Goal: Information Seeking & Learning: Learn about a topic

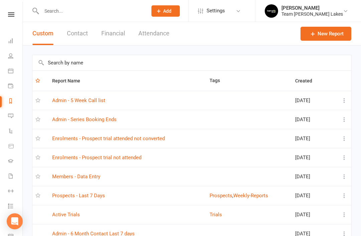
click at [143, 138] on link "Enrolments - Prospect trial attended not converted" at bounding box center [108, 139] width 113 height 6
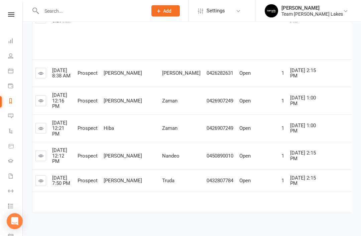
scroll to position [305, 0]
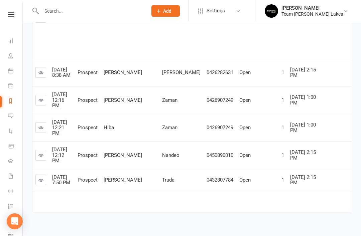
click at [44, 185] on link at bounding box center [40, 180] width 11 height 11
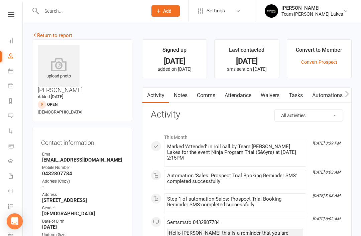
click at [179, 98] on link "Notes" at bounding box center [180, 95] width 23 height 15
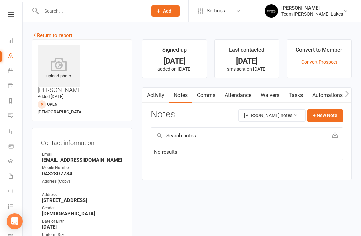
click at [46, 33] on link "Return to report" at bounding box center [52, 35] width 40 height 6
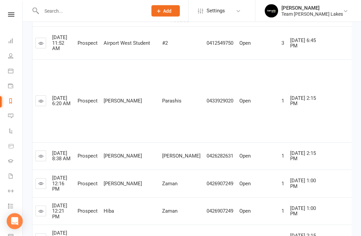
scroll to position [222, 0]
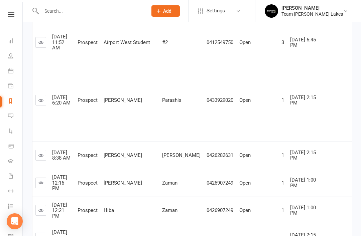
click at [43, 158] on icon at bounding box center [40, 155] width 5 height 5
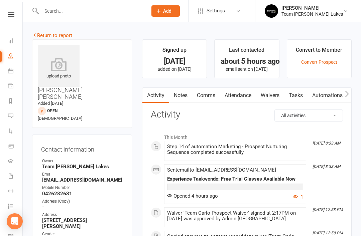
click at [182, 99] on link "Notes" at bounding box center [180, 95] width 23 height 15
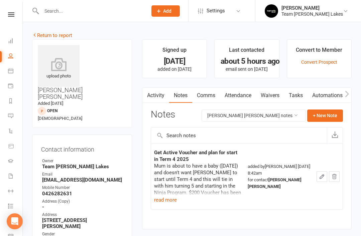
click at [40, 33] on link "Return to report" at bounding box center [52, 35] width 40 height 6
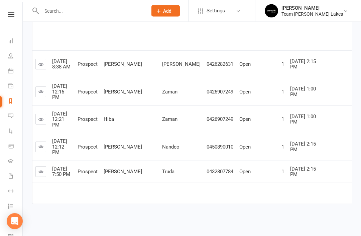
scroll to position [317, 0]
click at [41, 94] on icon at bounding box center [40, 91] width 5 height 5
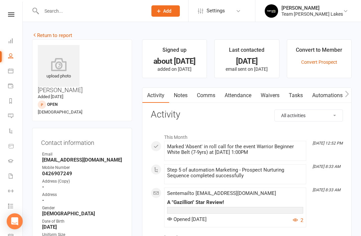
click at [178, 96] on link "Notes" at bounding box center [180, 95] width 23 height 15
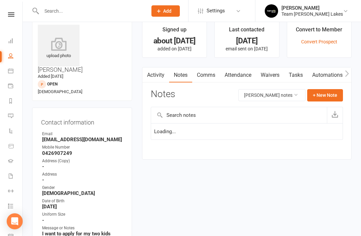
scroll to position [21, 0]
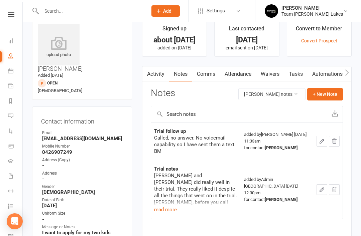
click at [168, 206] on button "read more" at bounding box center [165, 210] width 23 height 8
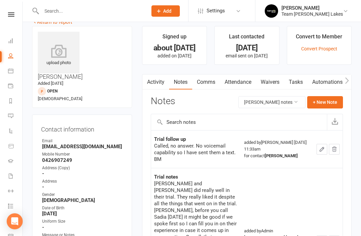
scroll to position [0, 0]
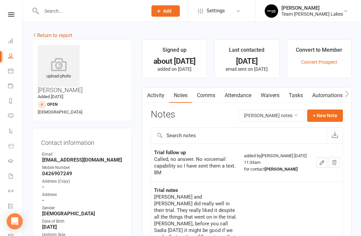
click at [41, 33] on link "Return to report" at bounding box center [52, 35] width 40 height 6
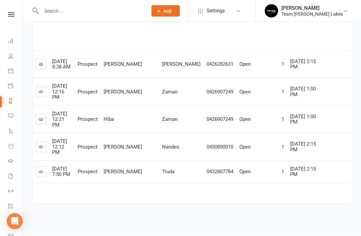
scroll to position [327, 0]
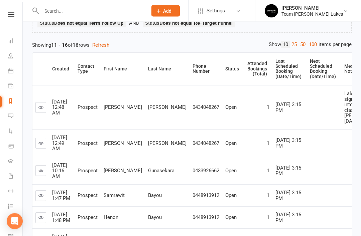
scroll to position [99, 0]
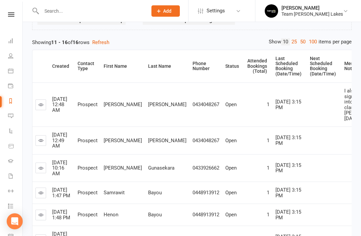
click at [43, 105] on icon at bounding box center [40, 104] width 5 height 5
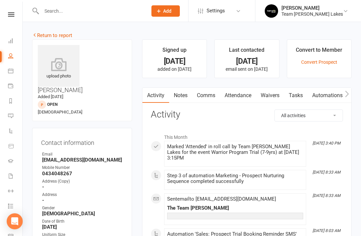
click at [185, 95] on link "Notes" at bounding box center [180, 95] width 23 height 15
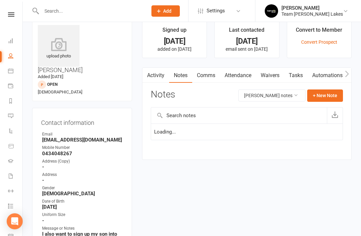
scroll to position [21, 0]
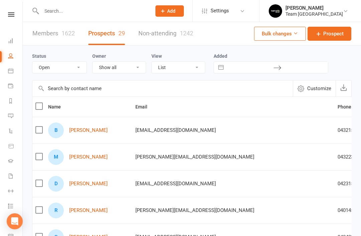
select select "Open"
select select "50"
click at [68, 14] on input "text" at bounding box center [92, 10] width 107 height 9
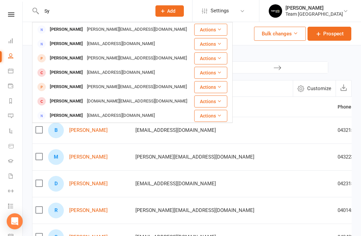
type input "S"
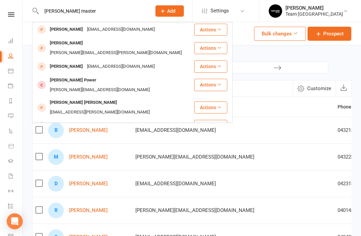
type input "[PERSON_NAME] master"
click at [75, 34] on div "[PERSON_NAME] [EMAIL_ADDRESS][DOMAIN_NAME]" at bounding box center [113, 30] width 161 height 14
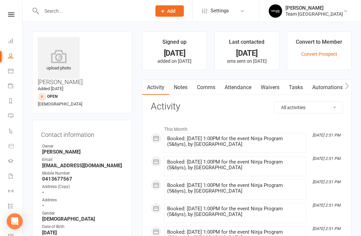
click at [184, 91] on link "Notes" at bounding box center [180, 87] width 23 height 15
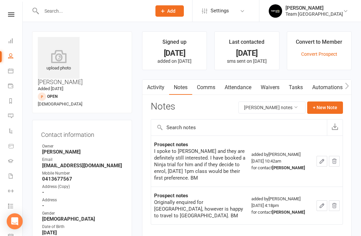
click at [156, 94] on link "Activity" at bounding box center [155, 87] width 27 height 15
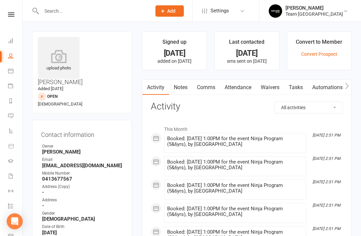
click at [180, 91] on link "Notes" at bounding box center [180, 87] width 23 height 15
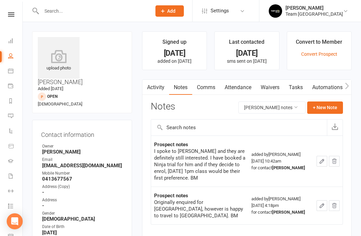
click at [323, 106] on button "+ New Note" at bounding box center [325, 107] width 36 height 12
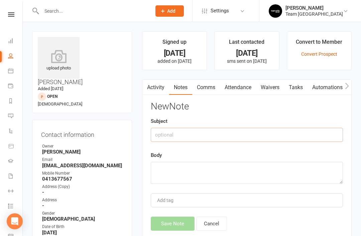
click at [211, 132] on input "text" at bounding box center [247, 135] width 192 height 14
type input "Trial follow up"
click at [171, 165] on textarea at bounding box center [247, 173] width 192 height 22
type textarea "w"
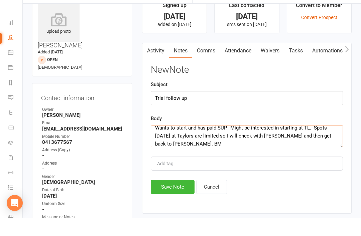
scroll to position [20, 0]
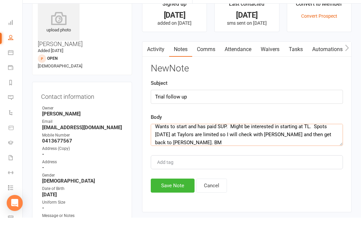
type textarea "Wants to start and has paid SUP. Might be interested in starting at TL. Spots […"
click at [175, 197] on button "Save Note" at bounding box center [173, 204] width 44 height 14
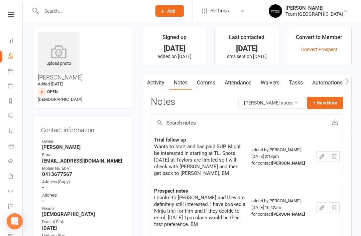
scroll to position [0, 0]
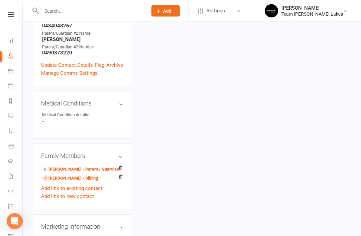
scroll to position [288, 0]
click at [66, 175] on link "[PERSON_NAME] - Sibling" at bounding box center [70, 178] width 56 height 7
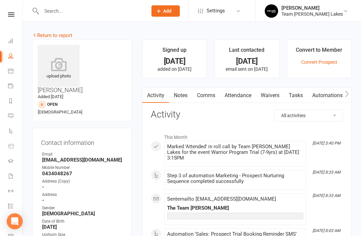
click at [180, 98] on link "Notes" at bounding box center [180, 95] width 23 height 15
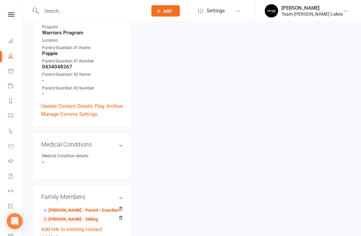
scroll to position [235, 0]
click at [82, 207] on link "[PERSON_NAME] - Parent / Guardian" at bounding box center [80, 210] width 77 height 7
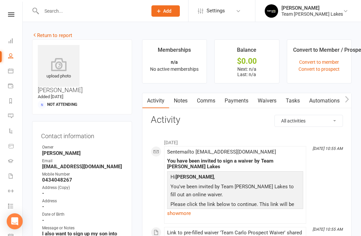
click at [183, 102] on link "Notes" at bounding box center [180, 100] width 23 height 15
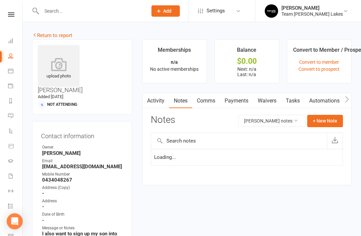
scroll to position [21, 0]
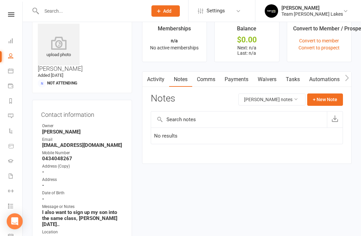
click at [11, 73] on icon at bounding box center [10, 70] width 5 height 5
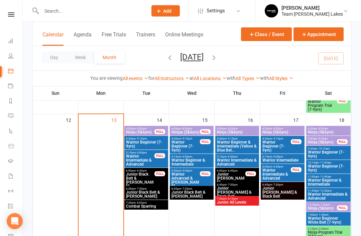
click at [330, 133] on span "Ninja (5&6yrs)" at bounding box center [328, 133] width 42 height 4
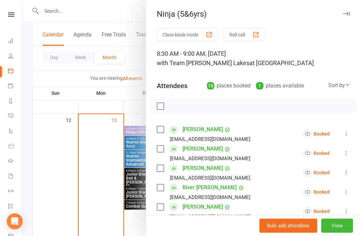
click at [349, 14] on icon "button" at bounding box center [346, 14] width 7 height 4
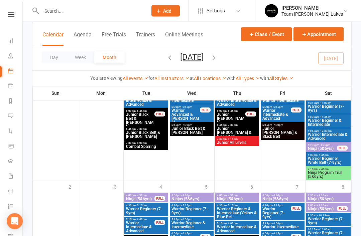
scroll to position [658, 0]
click at [337, 200] on span "Ninja (5&6yrs)" at bounding box center [328, 199] width 42 height 4
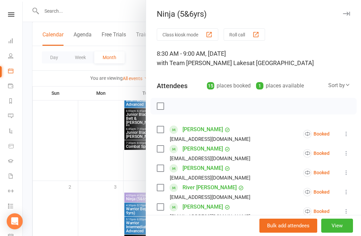
click at [348, 13] on icon "button" at bounding box center [346, 14] width 7 height 4
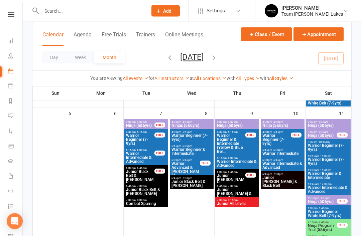
scroll to position [179, 0]
click at [11, 74] on link "Calendar" at bounding box center [15, 71] width 15 height 15
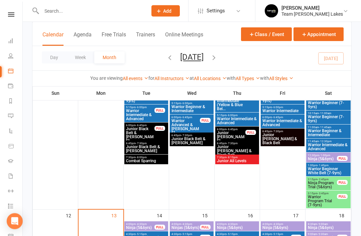
scroll to position [222, 0]
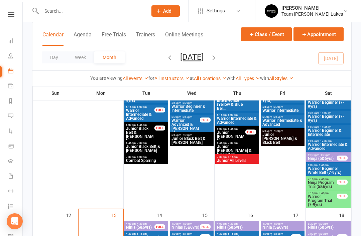
click at [326, 184] on span "Ninja Program Trial (5&6yrs)" at bounding box center [322, 185] width 30 height 8
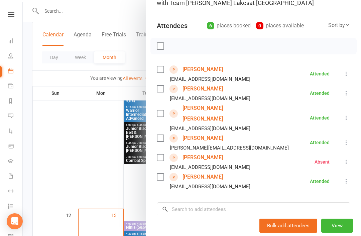
scroll to position [60, 0]
click at [203, 171] on link "Cruz Truda" at bounding box center [202, 176] width 40 height 11
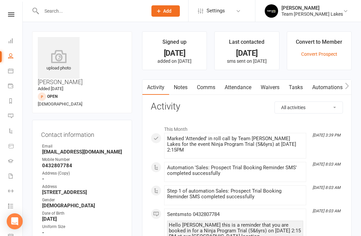
click at [182, 89] on link "Notes" at bounding box center [180, 87] width 23 height 15
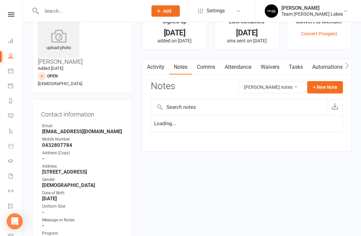
scroll to position [21, 0]
